Goal: Task Accomplishment & Management: Use online tool/utility

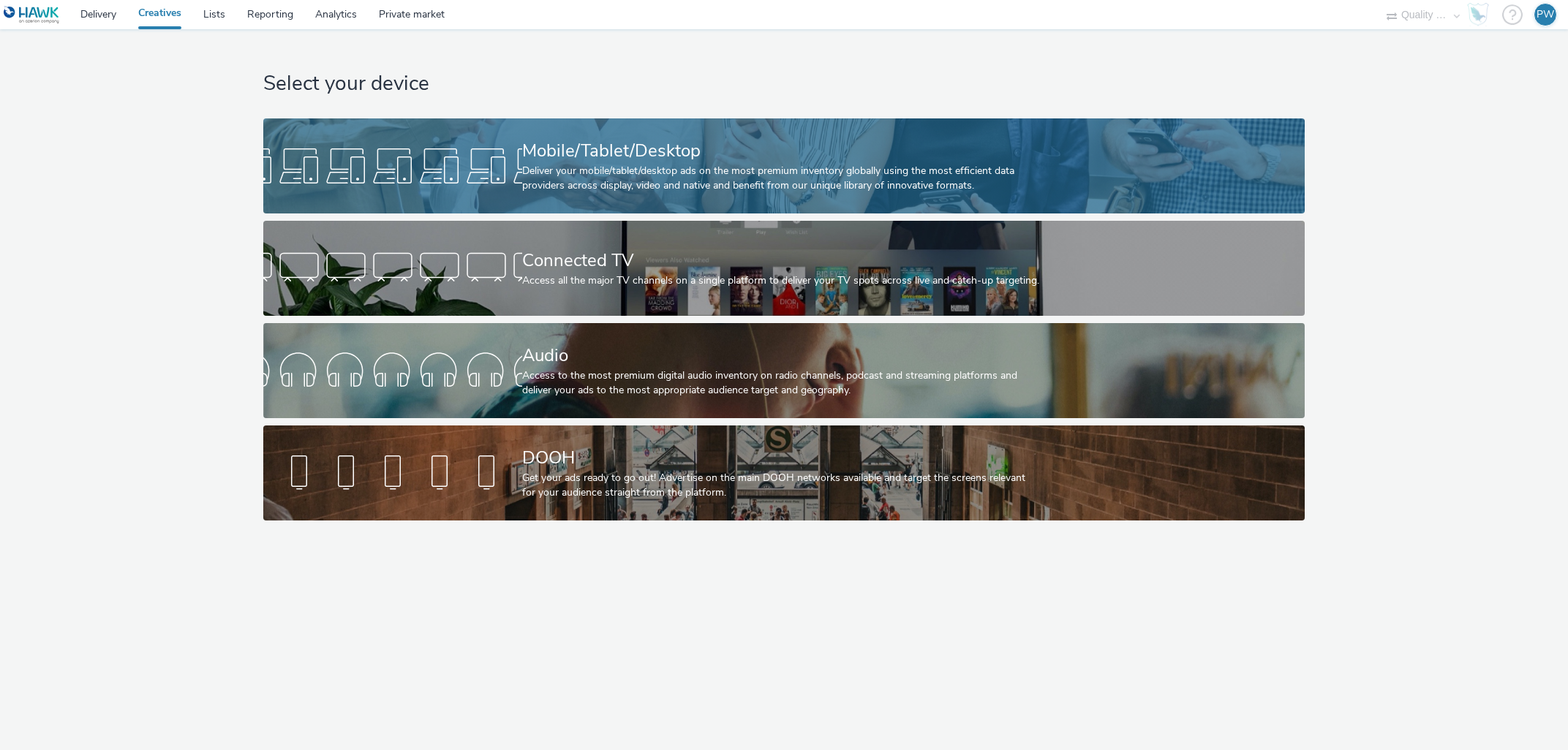
click at [581, 162] on div "Mobile/Tablet/Desktop" at bounding box center [780, 150] width 518 height 25
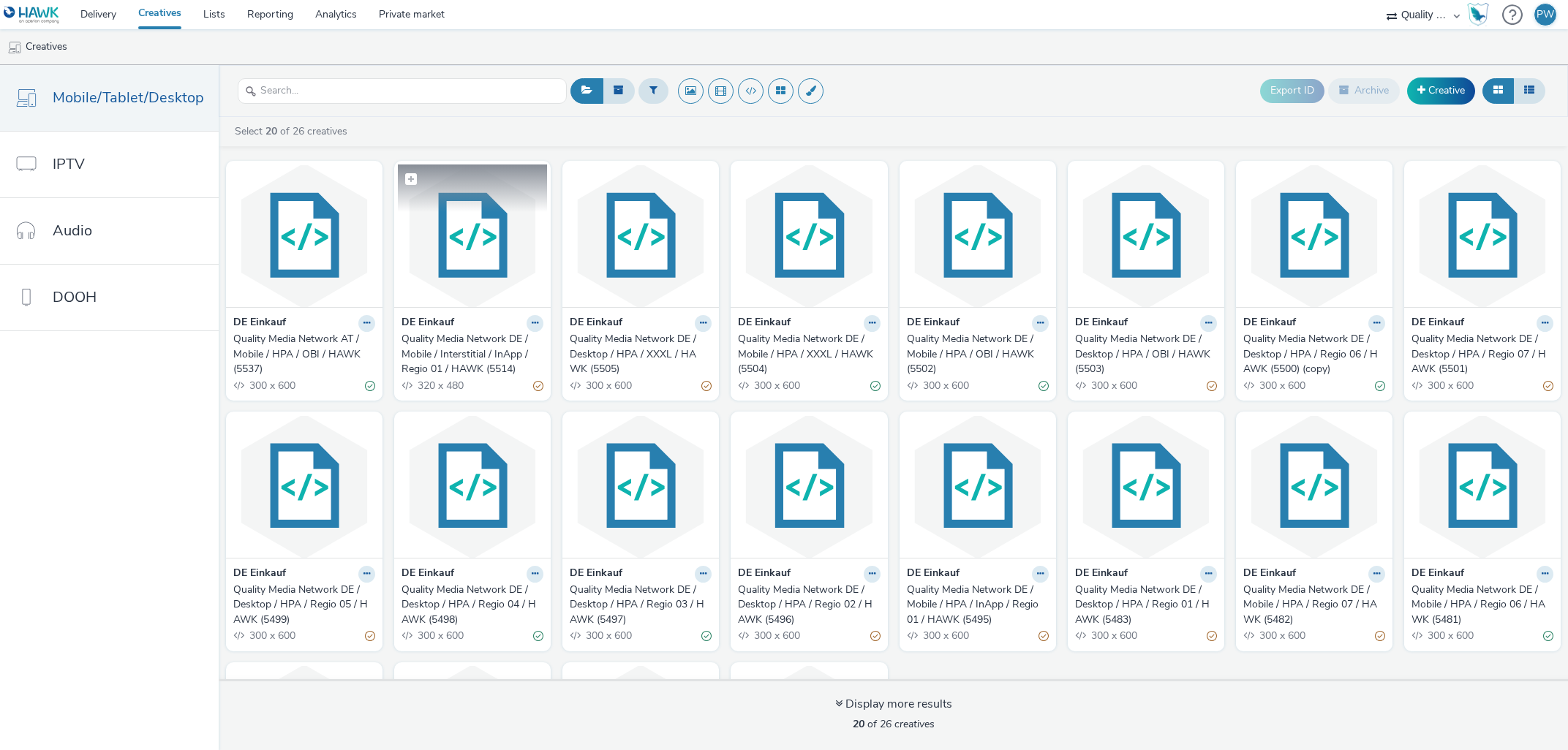
click at [464, 302] on img at bounding box center [472, 236] width 149 height 143
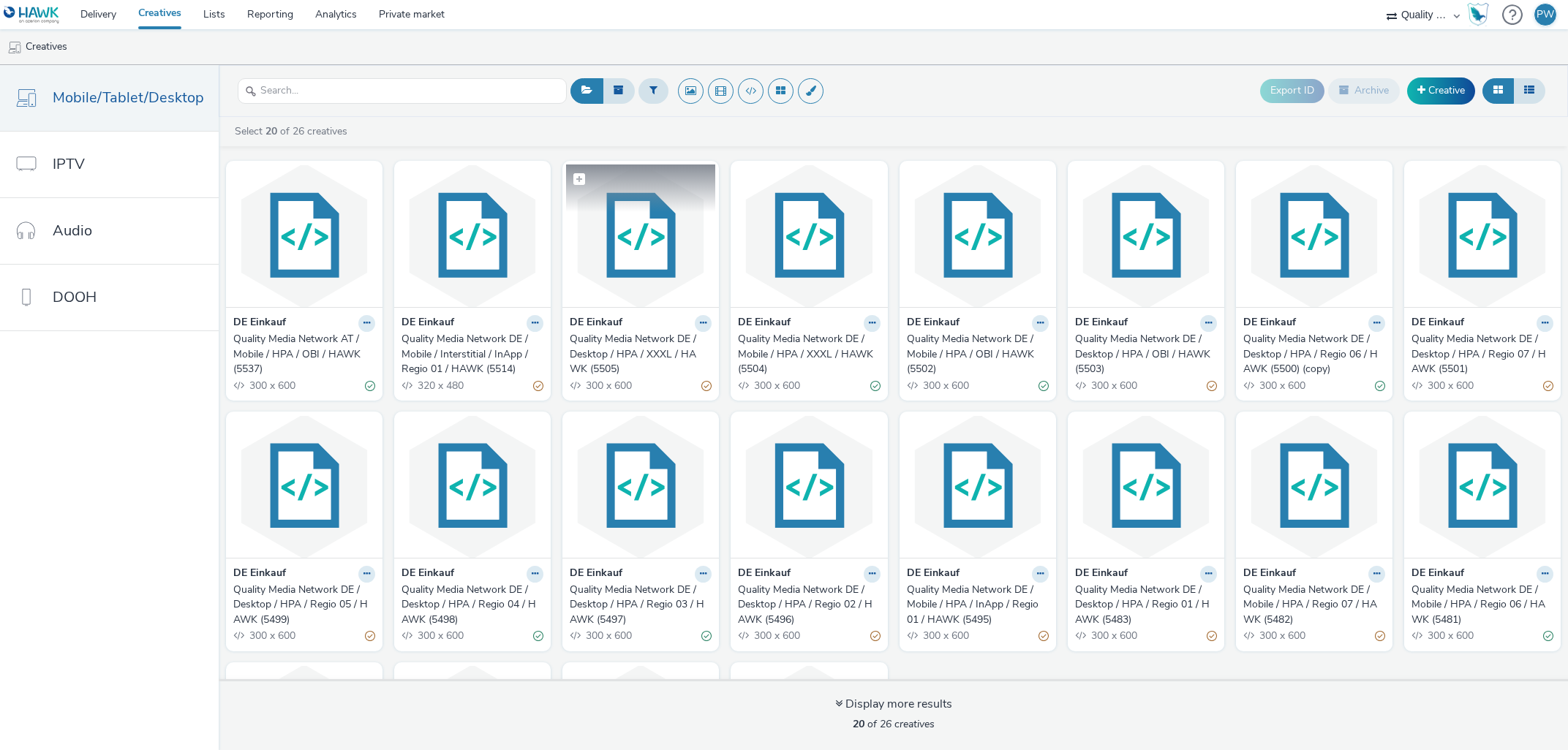
click at [650, 281] on img at bounding box center [640, 236] width 149 height 143
click at [1035, 329] on button at bounding box center [1040, 323] width 17 height 17
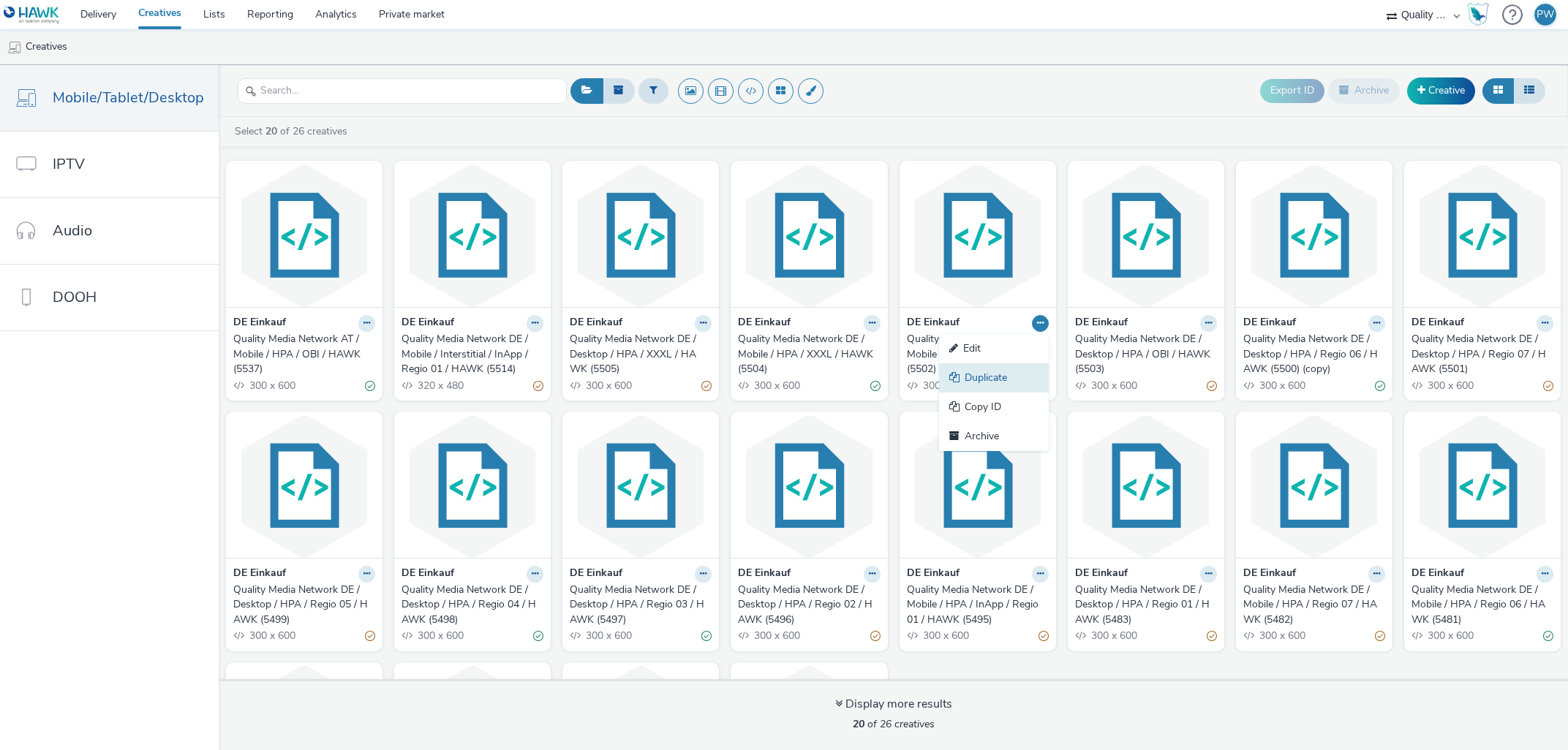
click at [991, 387] on link "Duplicate" at bounding box center [993, 377] width 110 height 29
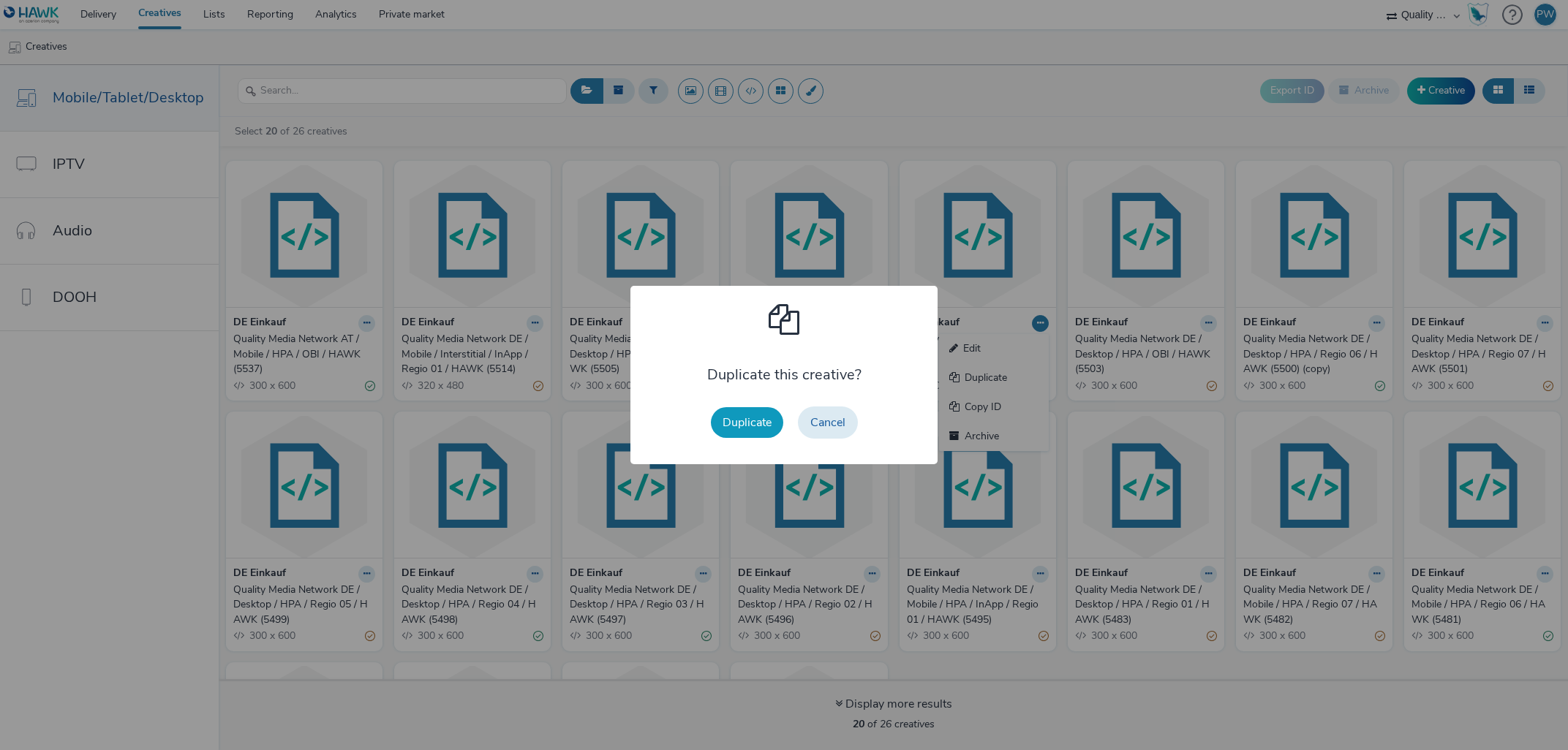
click at [764, 419] on button "Duplicate" at bounding box center [747, 422] width 73 height 31
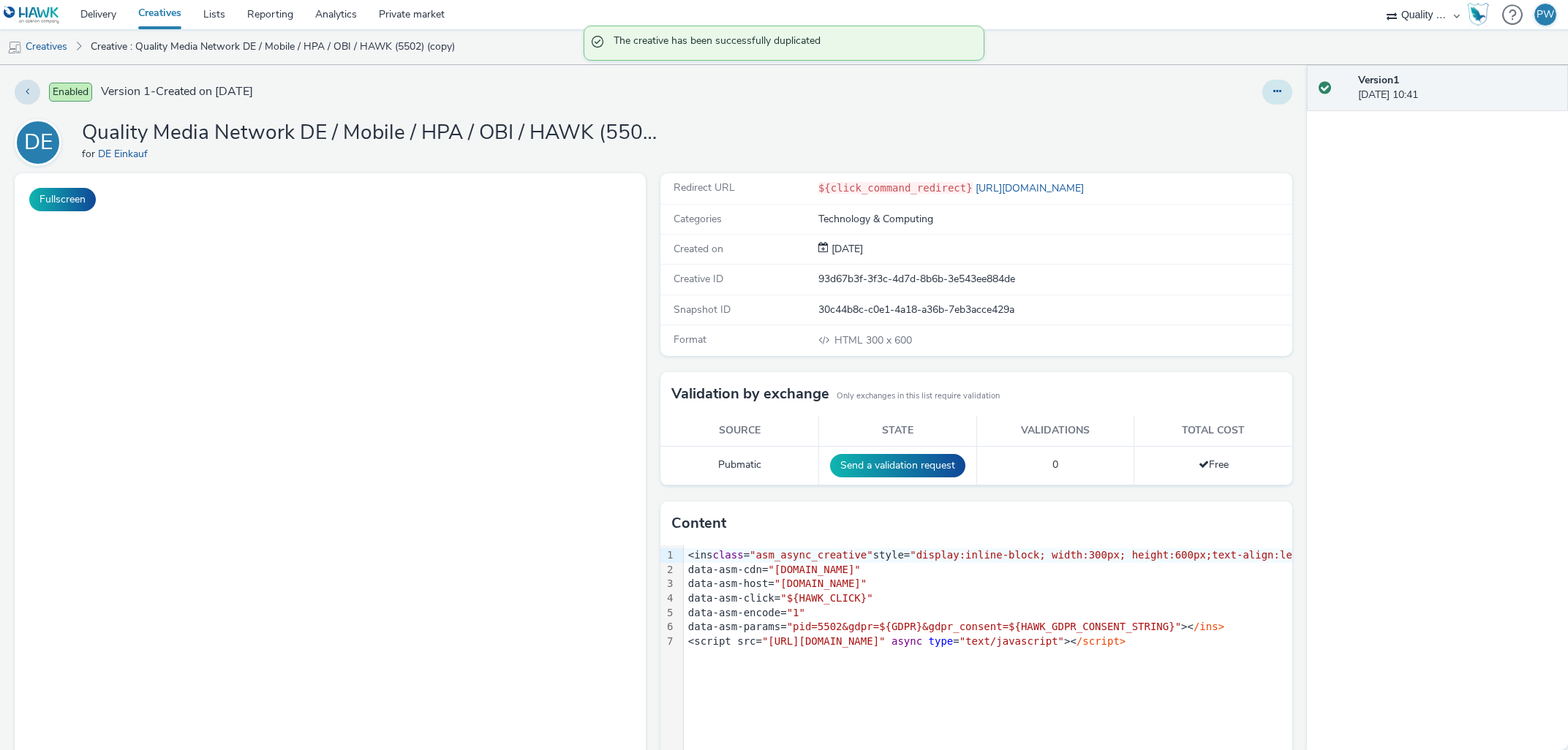
click at [1265, 90] on button at bounding box center [1277, 92] width 30 height 25
click at [1250, 124] on link "Edit" at bounding box center [1237, 121] width 110 height 29
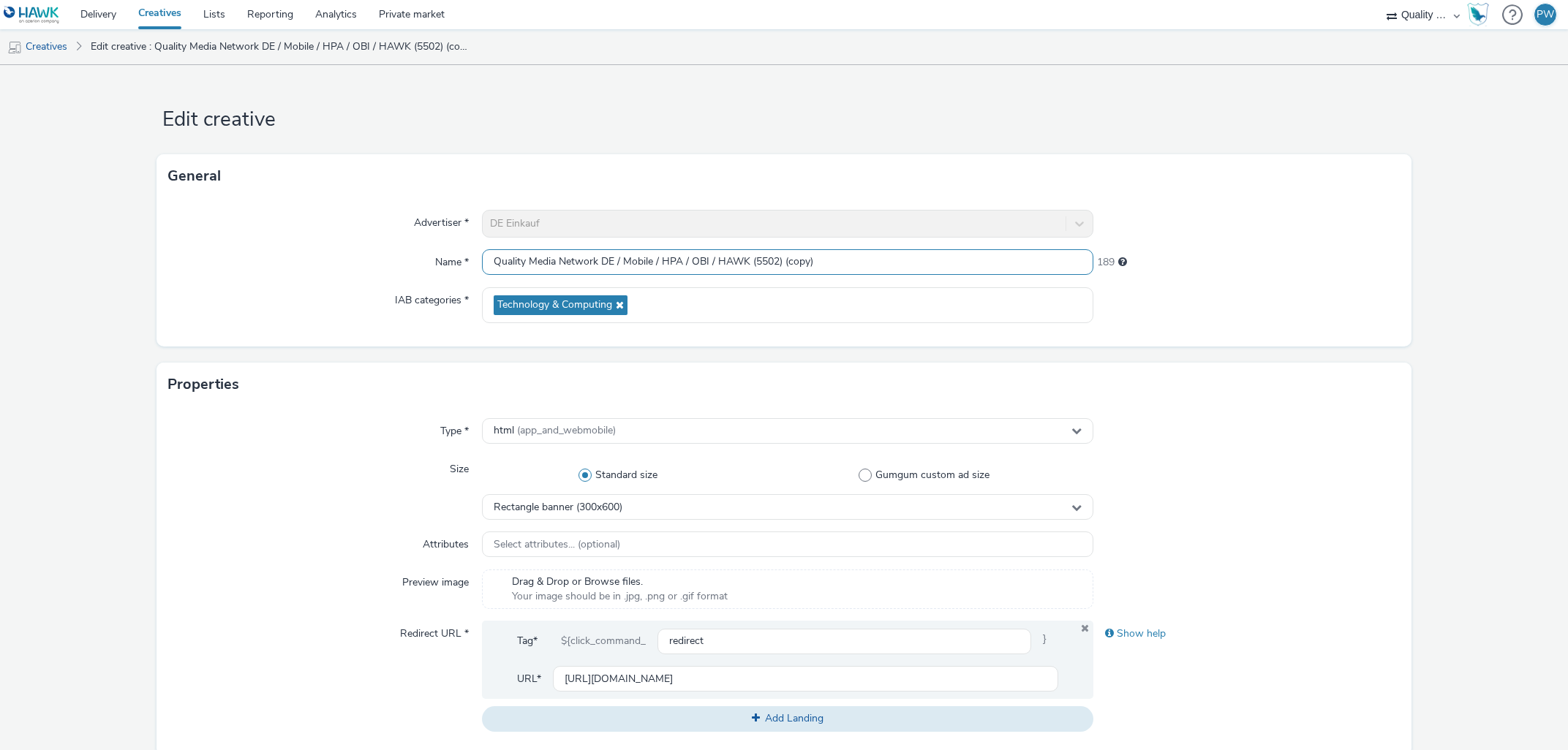
click at [672, 261] on input "Quality Media Network DE / Mobile / HPA / OBI / HAWK (5502) (copy)" at bounding box center [788, 262] width 612 height 25
paste input "6280"
type input "Quality Media Network DE / Mobile / MMR / Regio 01 / HAWK (6280)"
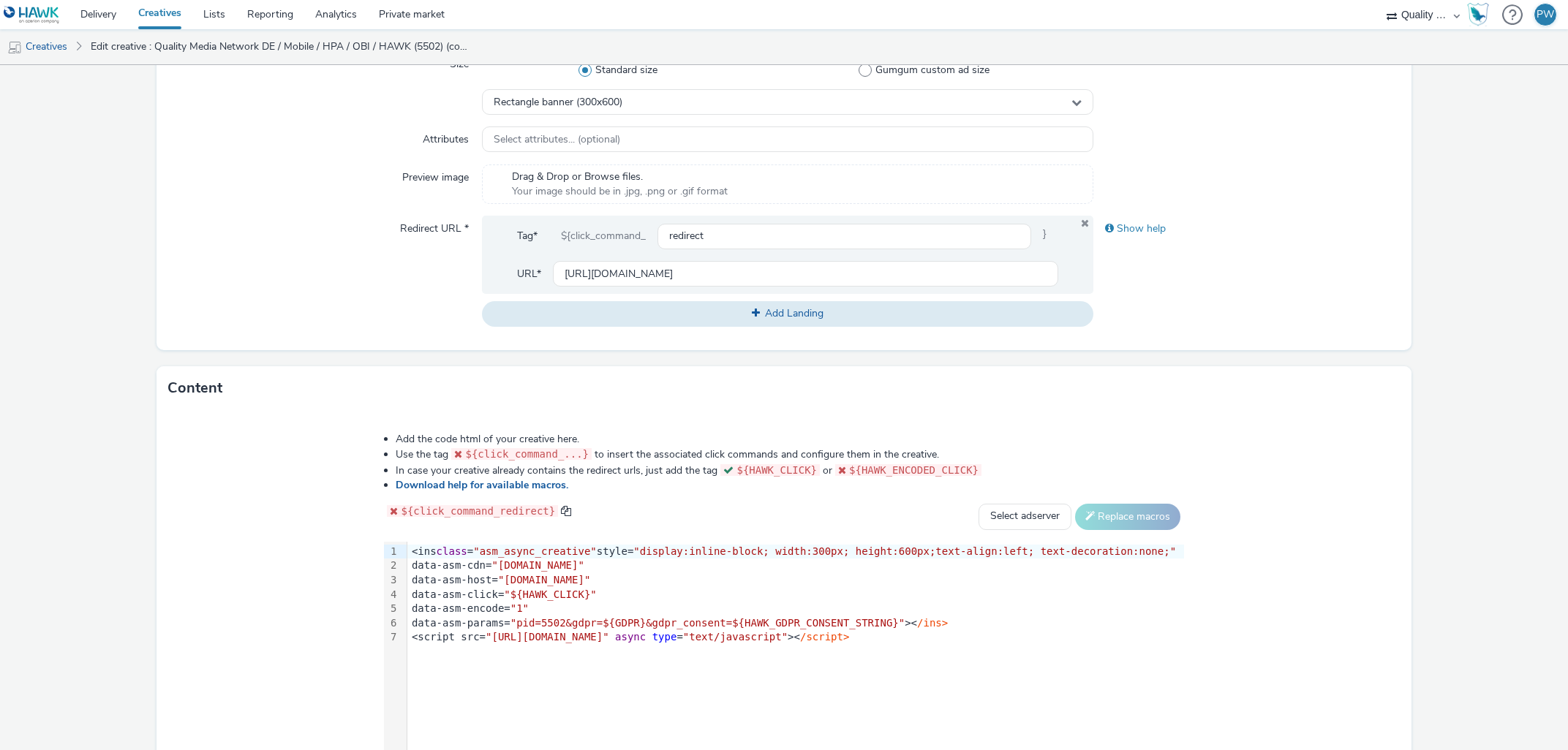
scroll to position [416, 0]
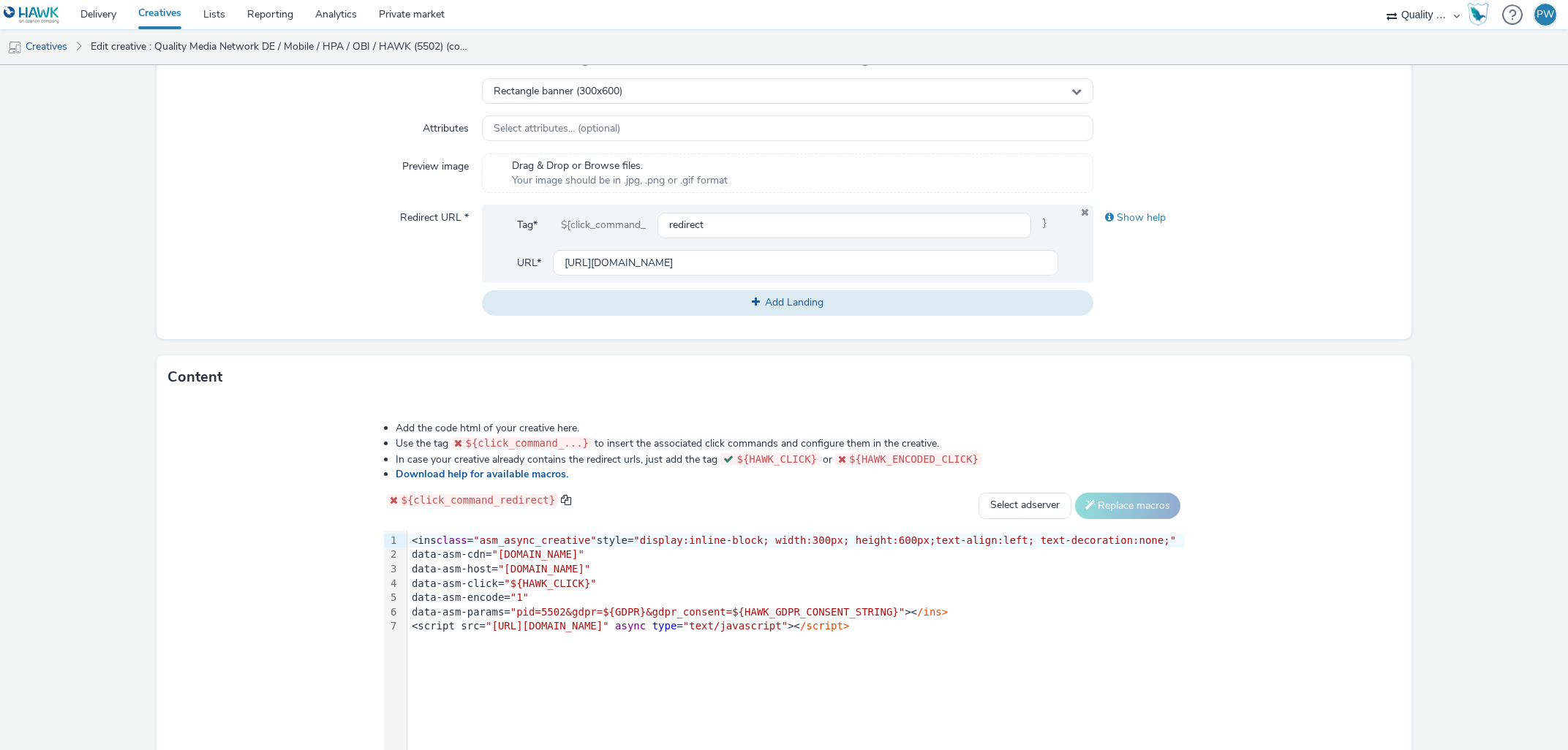
click at [573, 611] on span ""pid=5502&gdpr=${GDPR}&gdpr_consent=${HAWK_GDPR_CONSENT_STRING}"" at bounding box center [708, 611] width 394 height 12
click at [897, 539] on span ""display:inline-block; width:300px; height:600px;text-align:left; text-decorati…" at bounding box center [904, 540] width 542 height 12
click at [668, 98] on div "Rectangle banner (300x600)" at bounding box center [788, 91] width 612 height 25
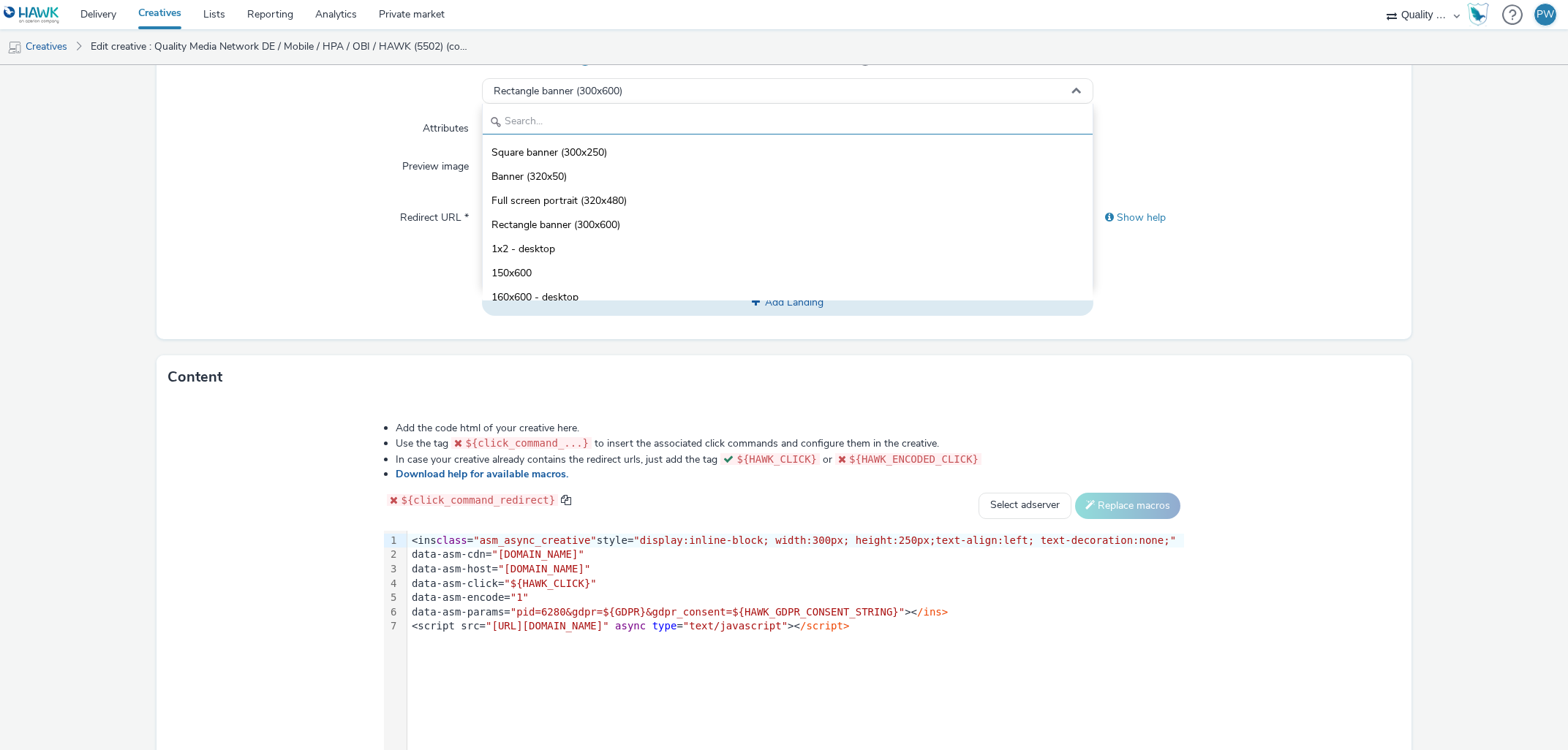
click at [617, 127] on input "text" at bounding box center [788, 121] width 611 height 25
click at [616, 147] on li "Square banner (300x250)" at bounding box center [788, 151] width 611 height 24
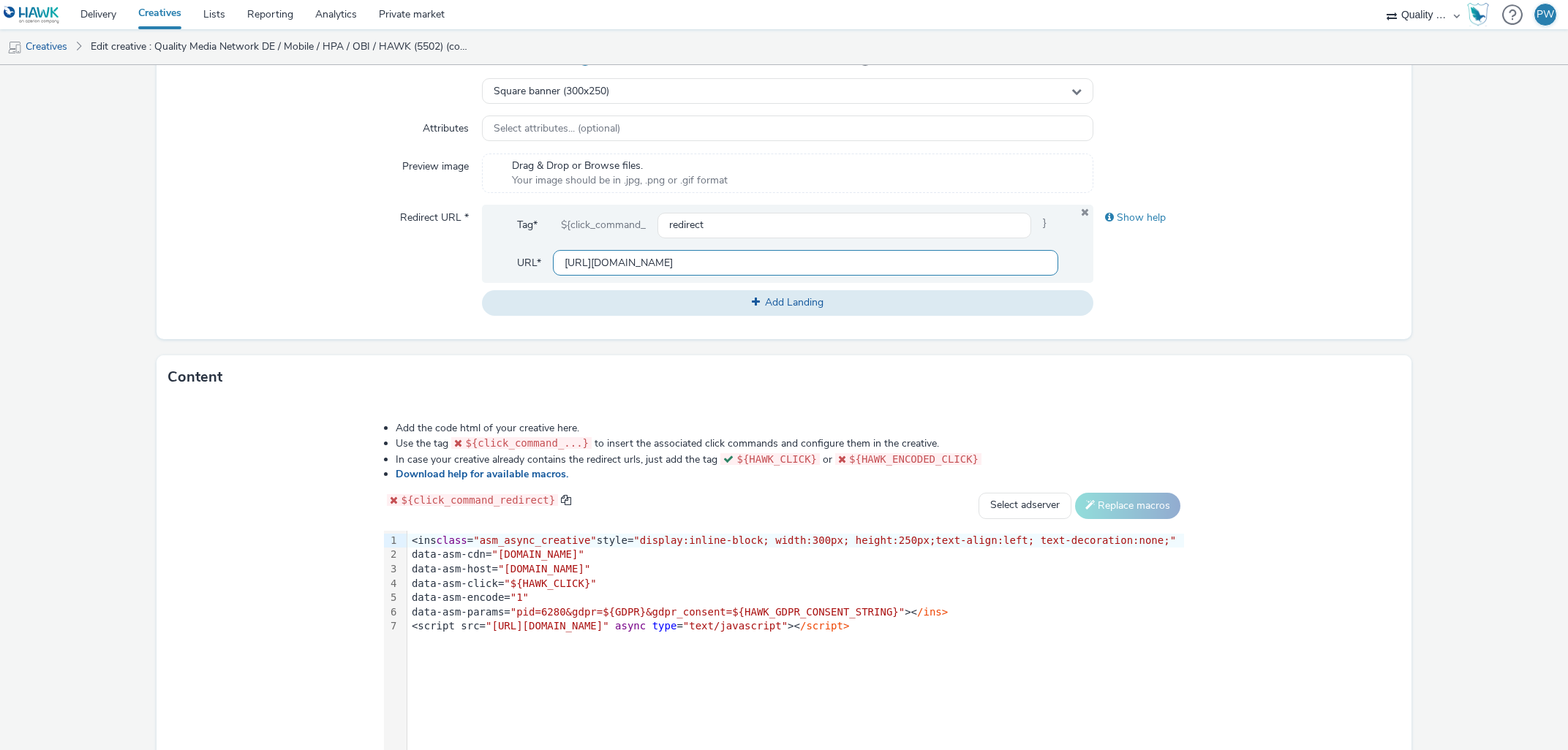
click at [710, 271] on input "[URL][DOMAIN_NAME]" at bounding box center [806, 262] width 506 height 25
paste input "[DOMAIN_NAME][URL]"
drag, startPoint x: 599, startPoint y: 264, endPoint x: 313, endPoint y: 247, distance: 286.5
click at [553, 250] on input "[URL][DOMAIN_NAME]" at bounding box center [806, 262] width 506 height 25
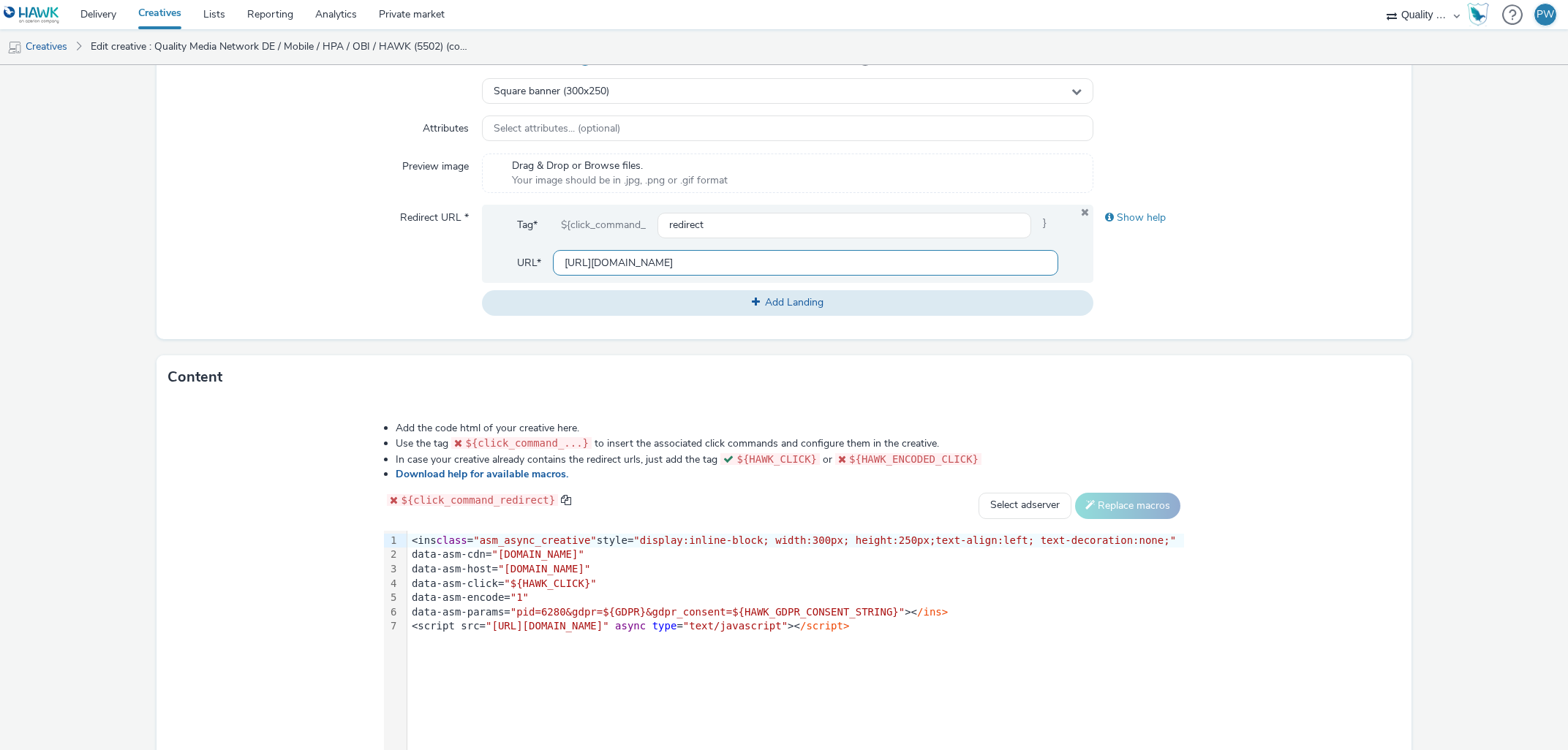
click at [785, 266] on input "[URL][DOMAIN_NAME]" at bounding box center [806, 262] width 506 height 25
drag, startPoint x: 959, startPoint y: 263, endPoint x: 1757, endPoint y: 317, distance: 799.8
click at [1059, 276] on input "[URL][DOMAIN_NAME]" at bounding box center [806, 262] width 506 height 25
type input "[URL][DOMAIN_NAME]"
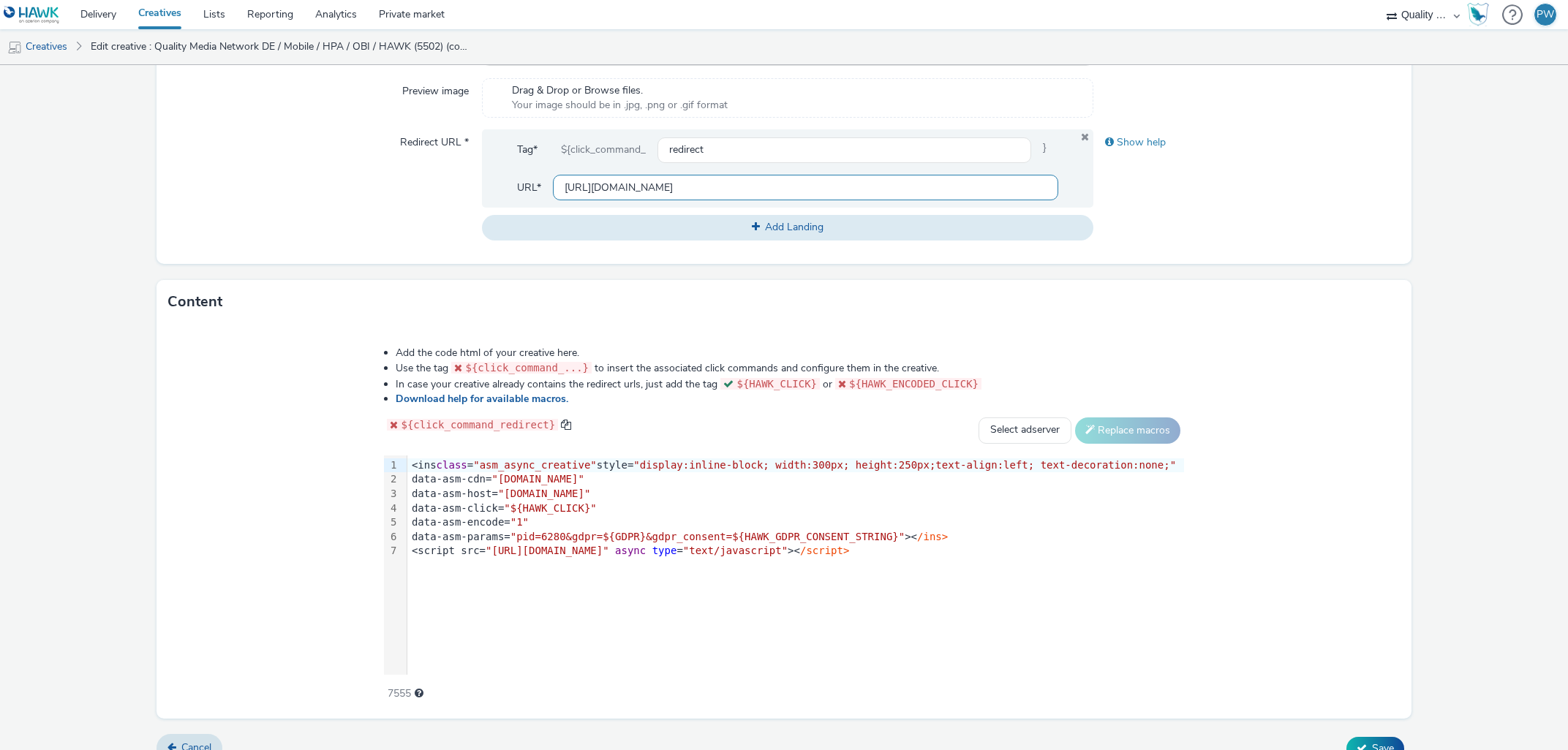
scroll to position [513, 0]
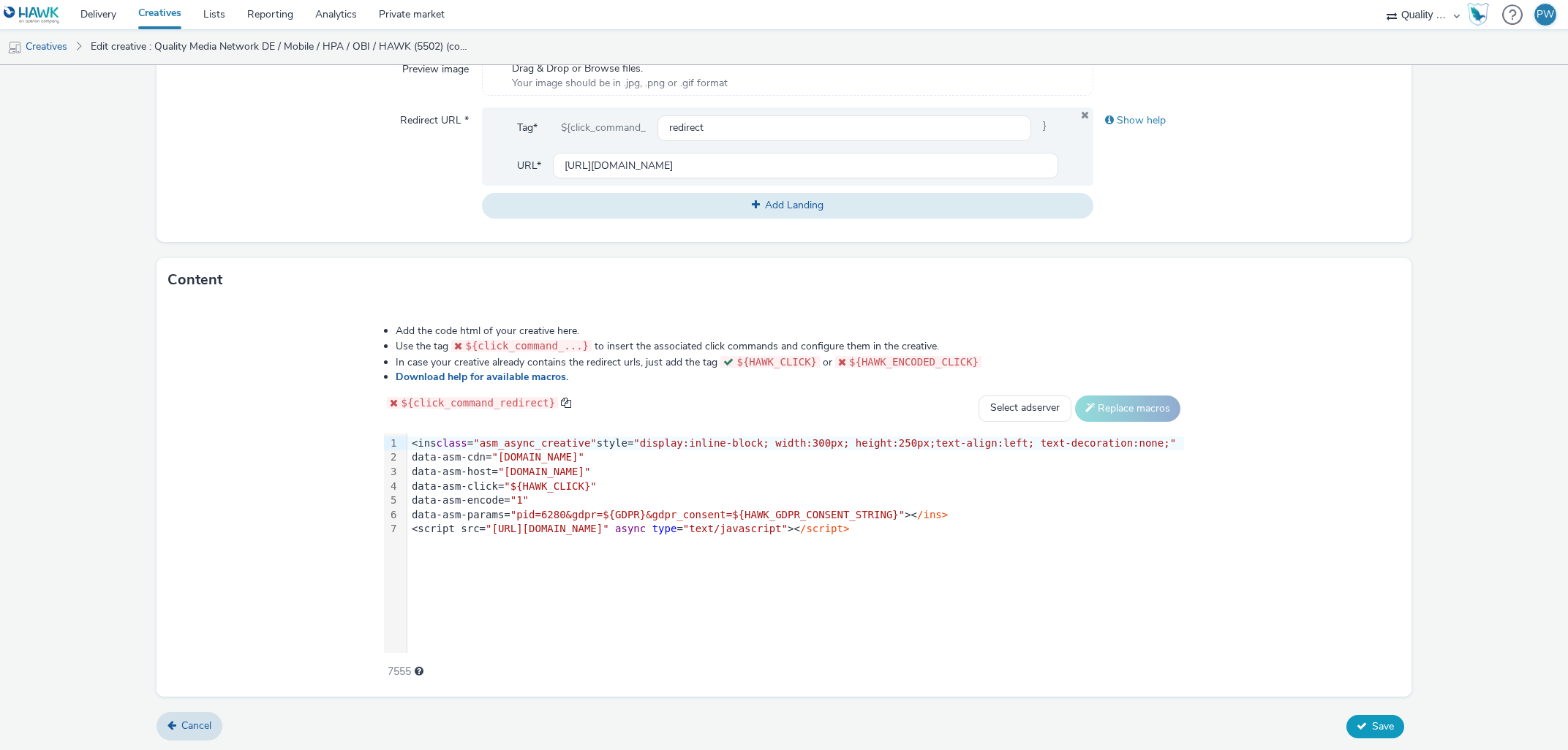
click at [1385, 727] on span "Save" at bounding box center [1383, 726] width 22 height 14
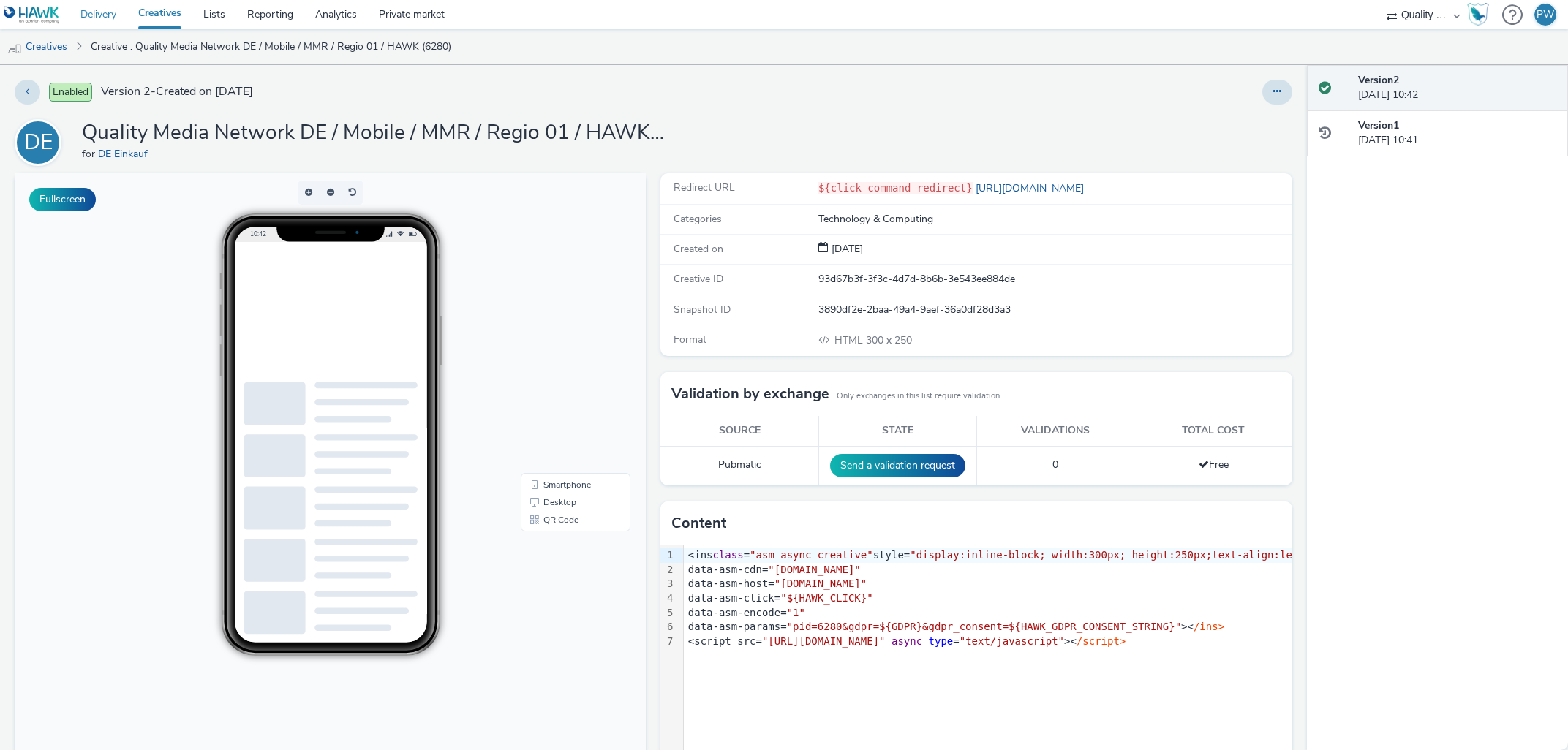
click at [95, 25] on link "Delivery" at bounding box center [98, 14] width 58 height 29
